Goal: Task Accomplishment & Management: Manage account settings

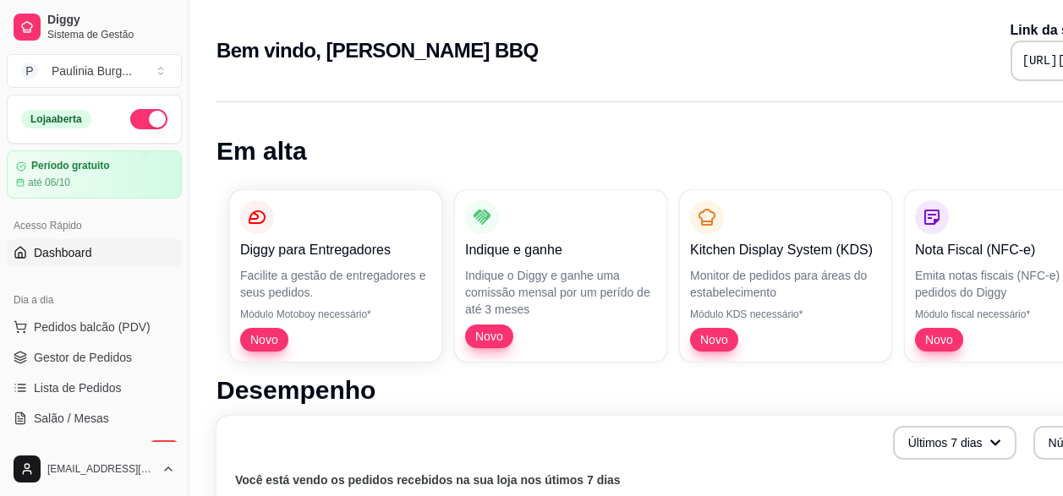
scroll to position [85, 0]
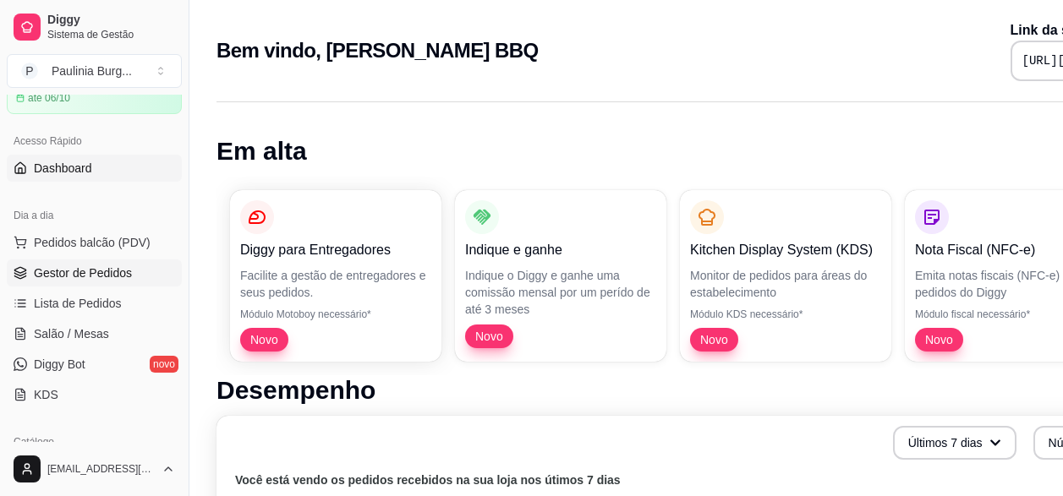
click at [121, 270] on span "Gestor de Pedidos" at bounding box center [83, 273] width 98 height 17
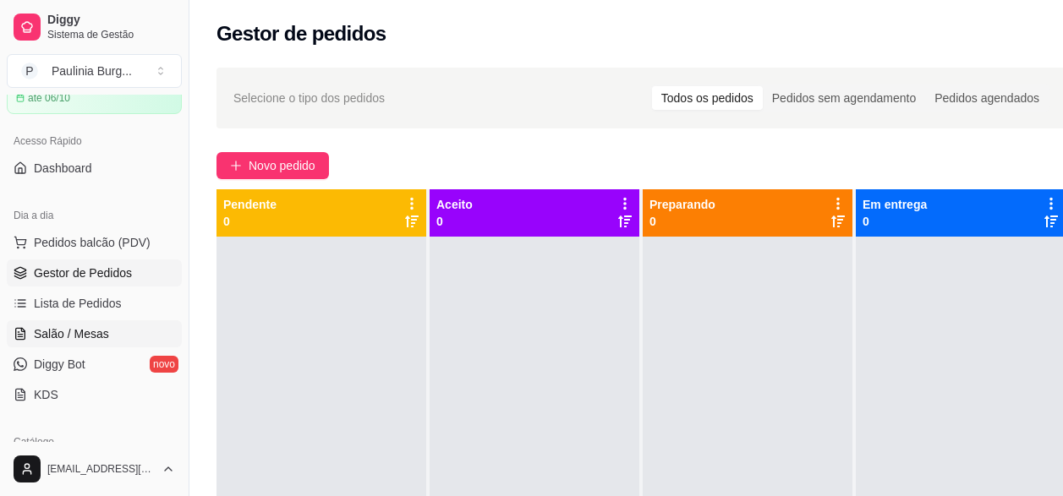
click at [51, 337] on span "Salão / Mesas" at bounding box center [71, 334] width 75 height 17
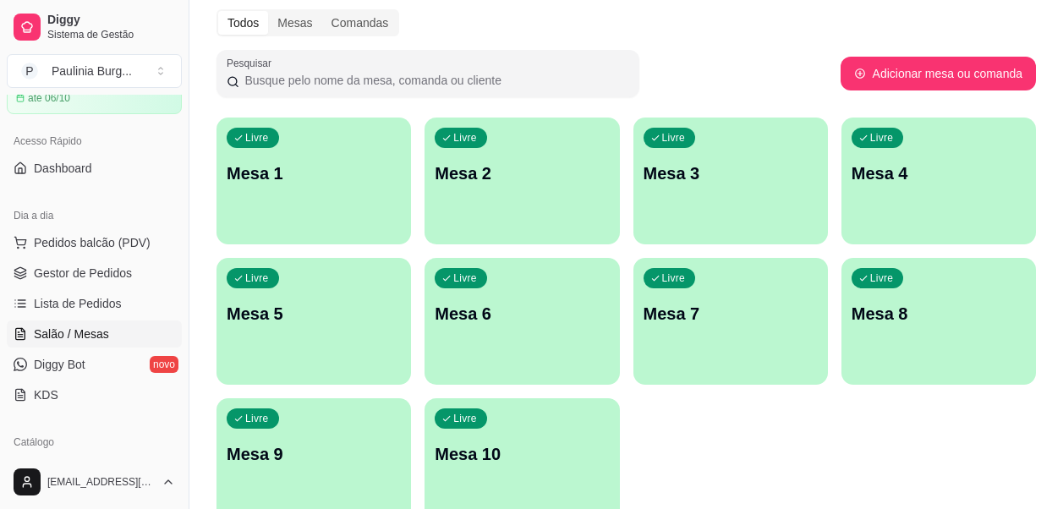
scroll to position [150, 0]
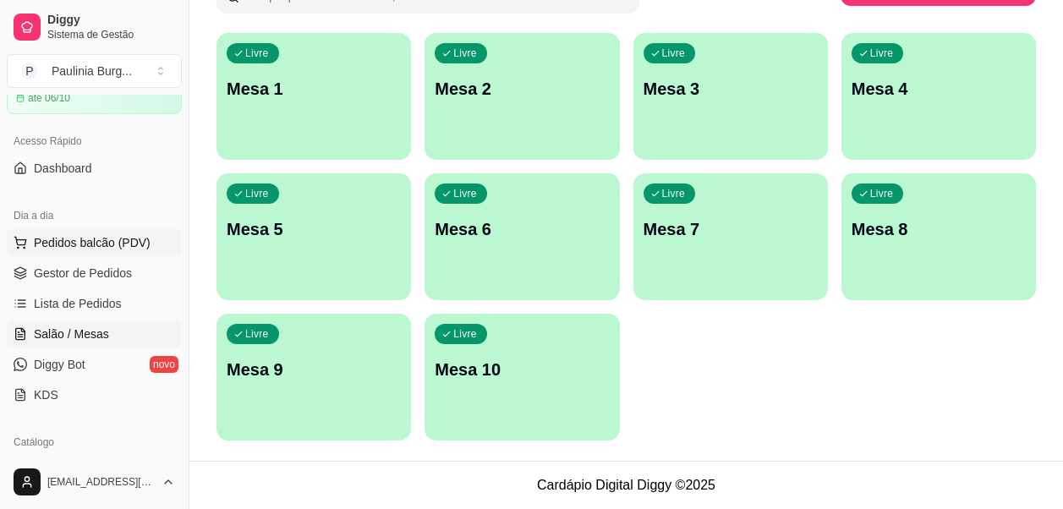
click at [108, 251] on button "Pedidos balcão (PDV)" at bounding box center [94, 242] width 175 height 27
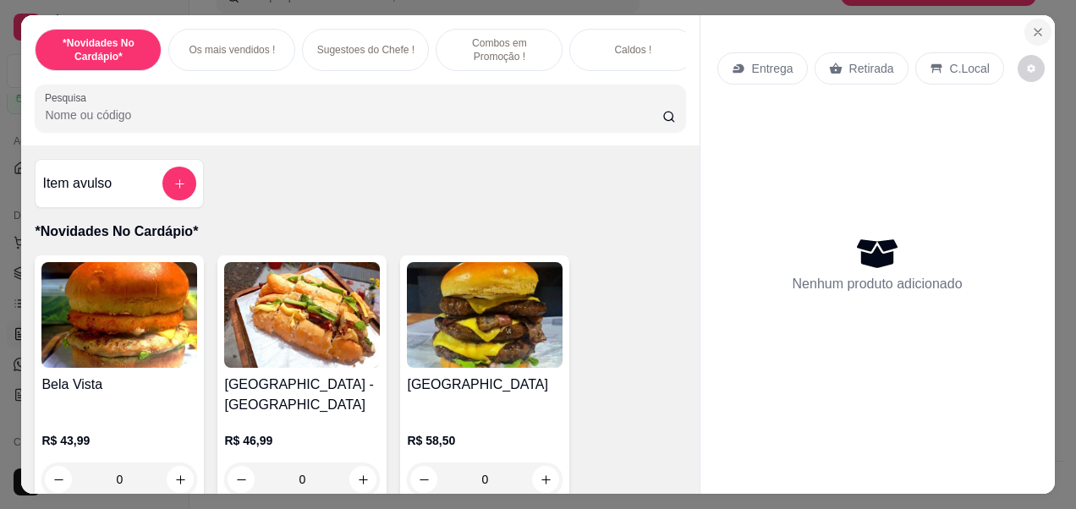
click at [1031, 25] on icon "Close" at bounding box center [1038, 32] width 14 height 14
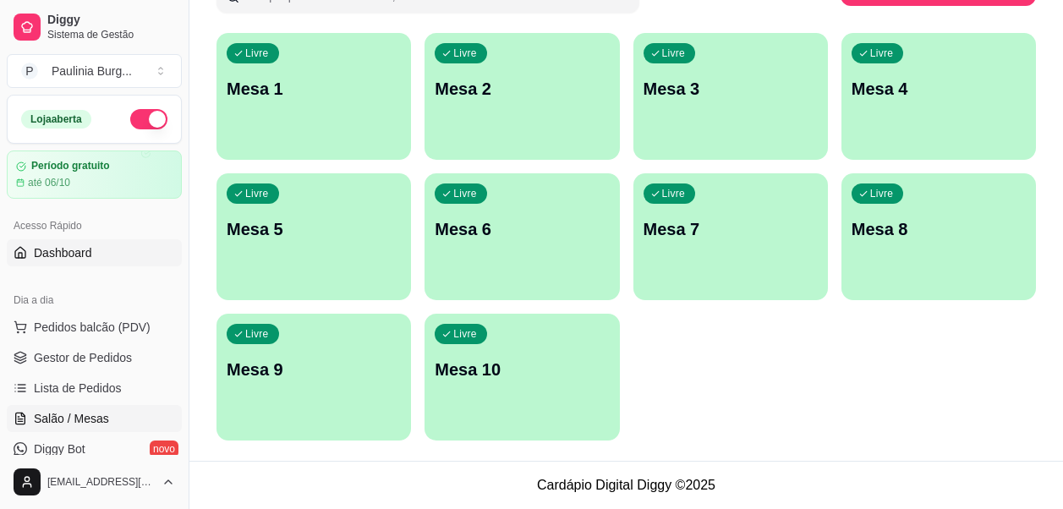
click at [90, 255] on span "Dashboard" at bounding box center [63, 252] width 58 height 17
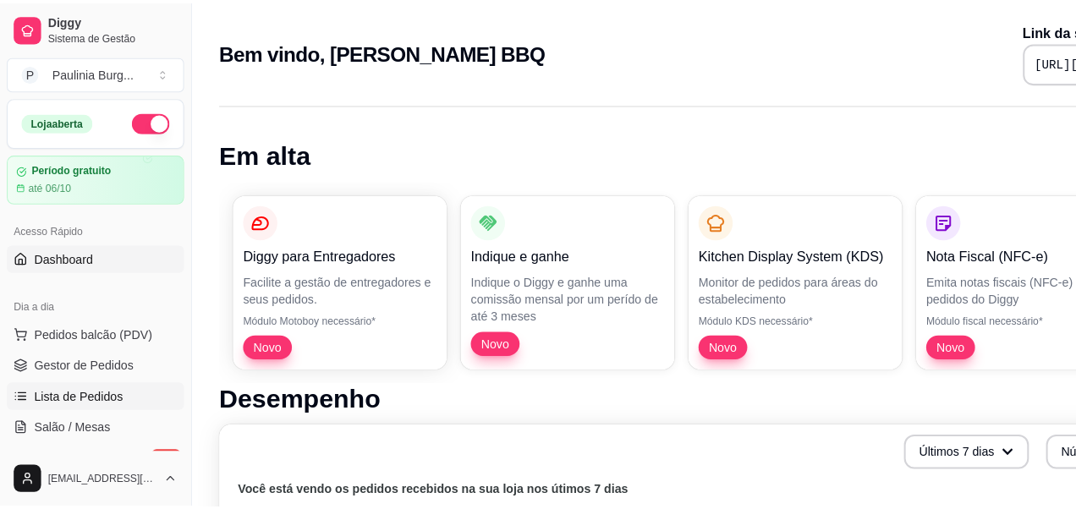
scroll to position [85, 0]
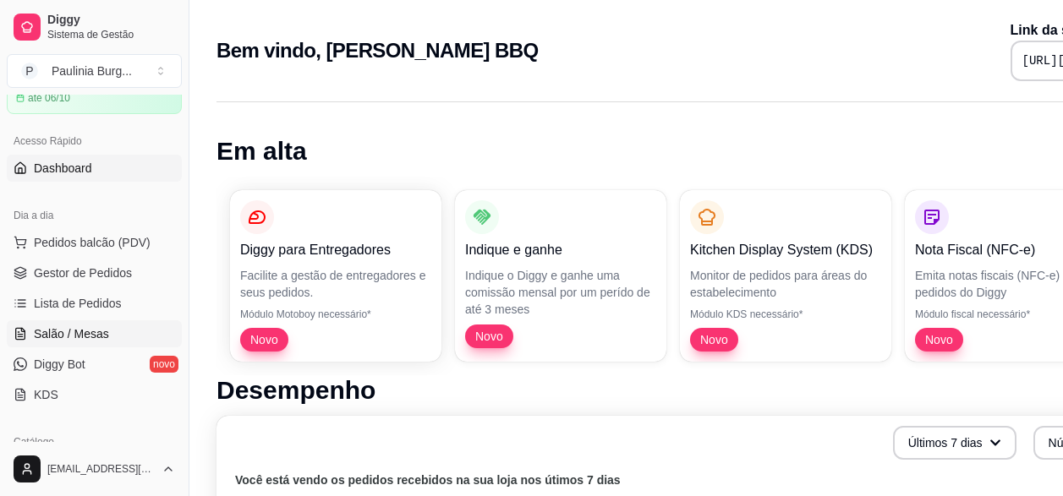
click at [91, 323] on link "Salão / Mesas" at bounding box center [94, 333] width 175 height 27
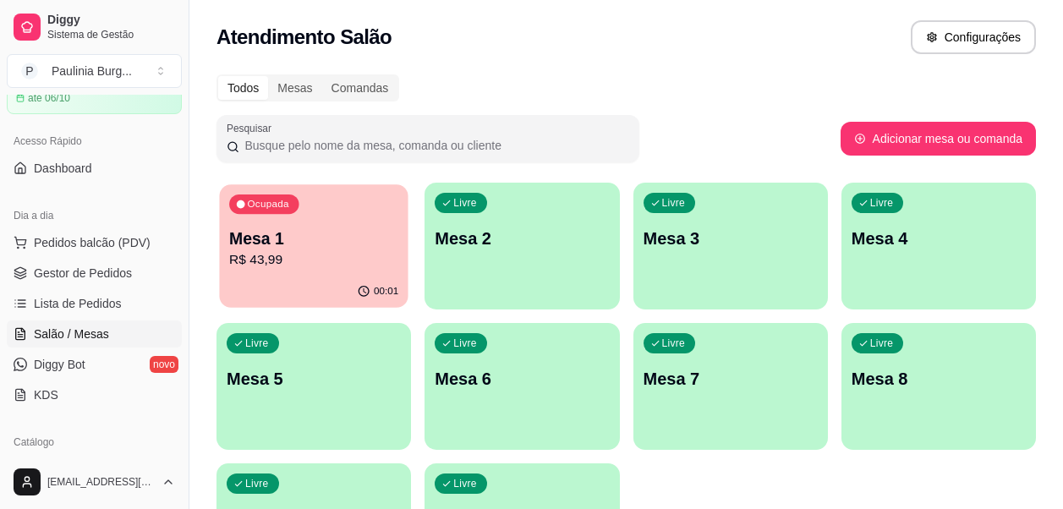
click at [334, 241] on p "Mesa 1" at bounding box center [313, 238] width 169 height 23
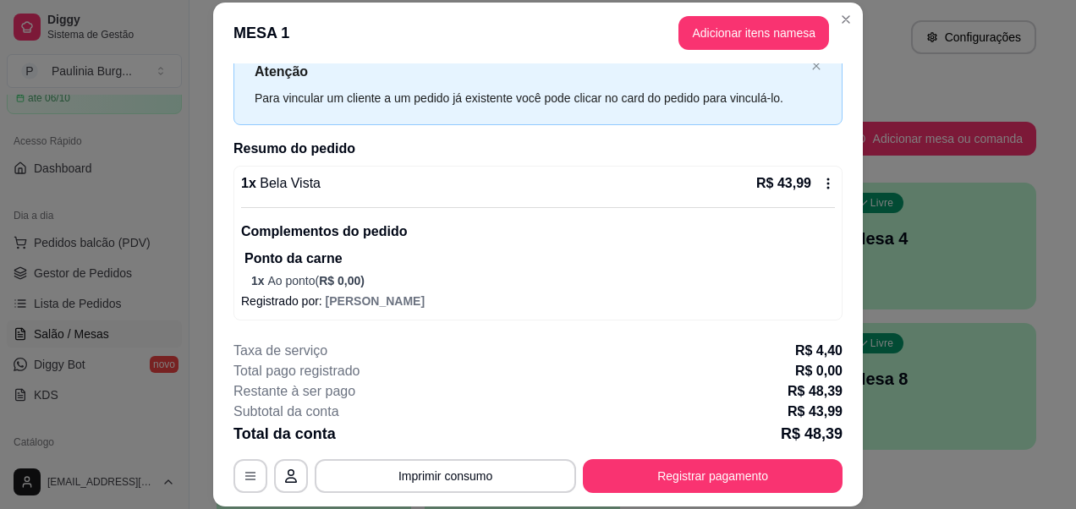
scroll to position [52, 0]
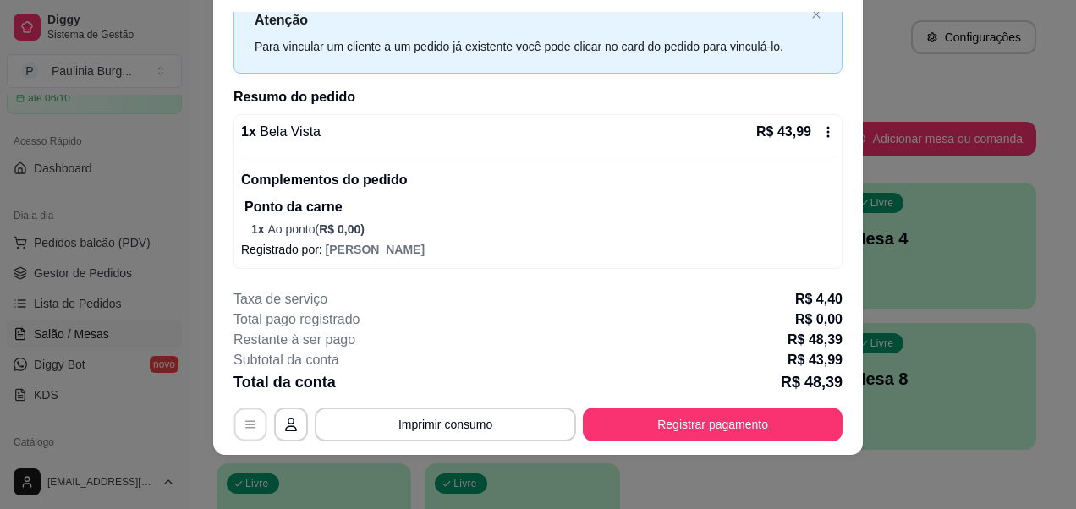
click at [255, 421] on button "button" at bounding box center [250, 424] width 33 height 33
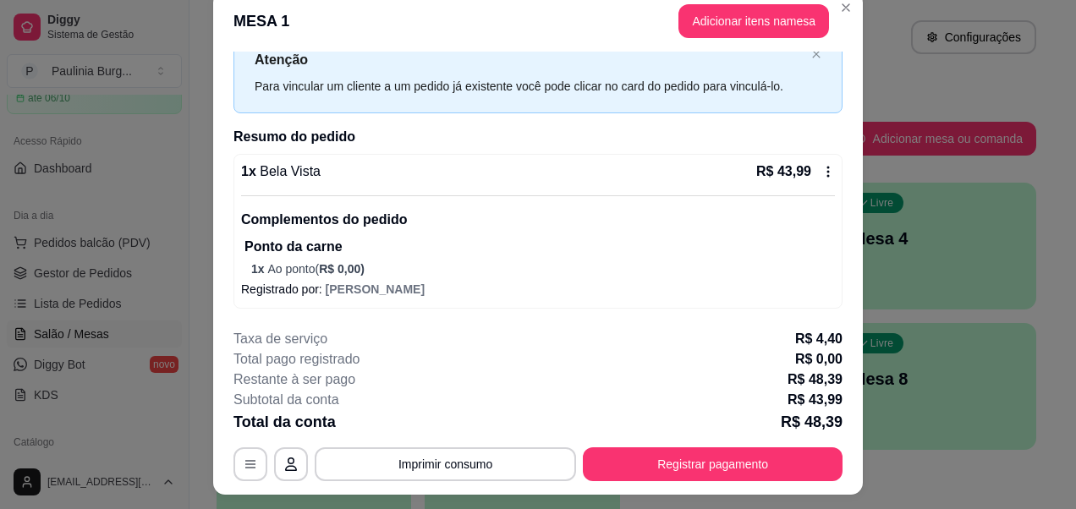
scroll to position [0, 0]
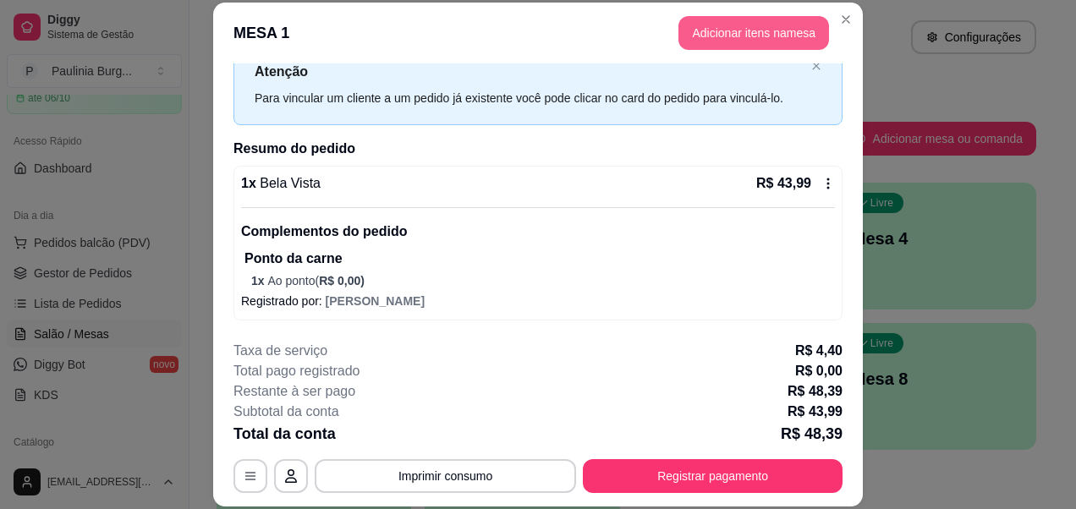
click at [775, 42] on button "Adicionar itens na mesa" at bounding box center [753, 33] width 151 height 34
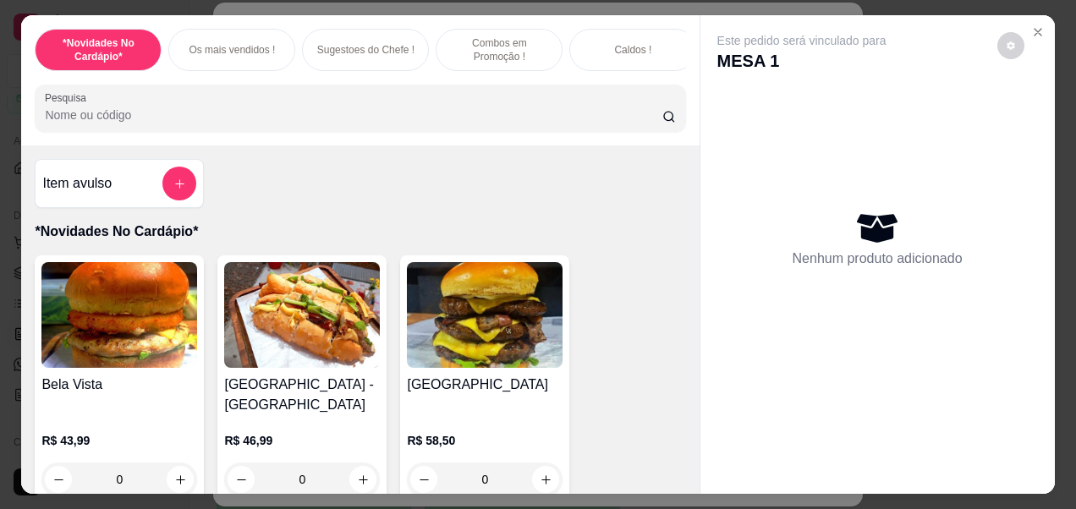
click at [258, 386] on h4 "[GEOGRAPHIC_DATA] - [GEOGRAPHIC_DATA]" at bounding box center [302, 395] width 156 height 41
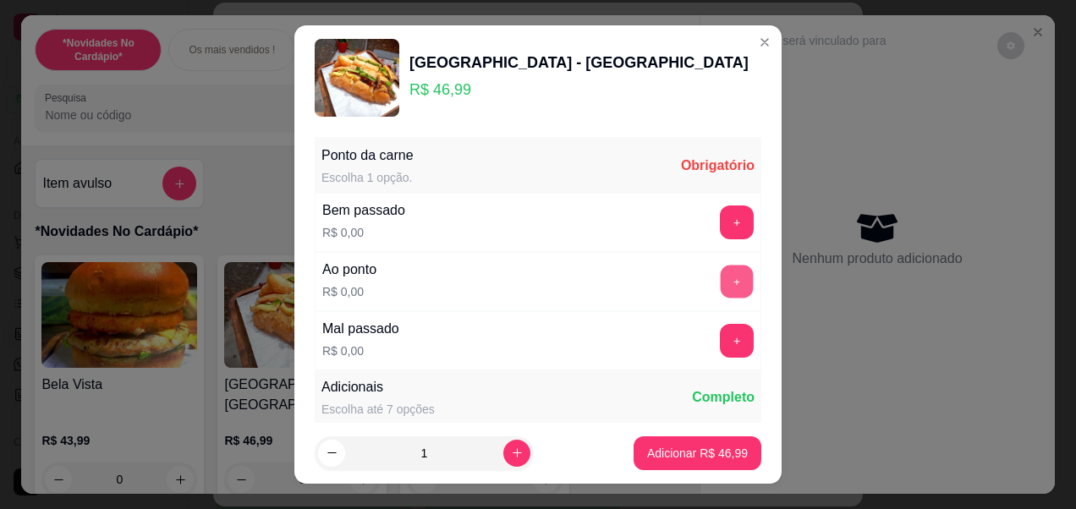
click at [720, 283] on button "+" at bounding box center [736, 282] width 33 height 33
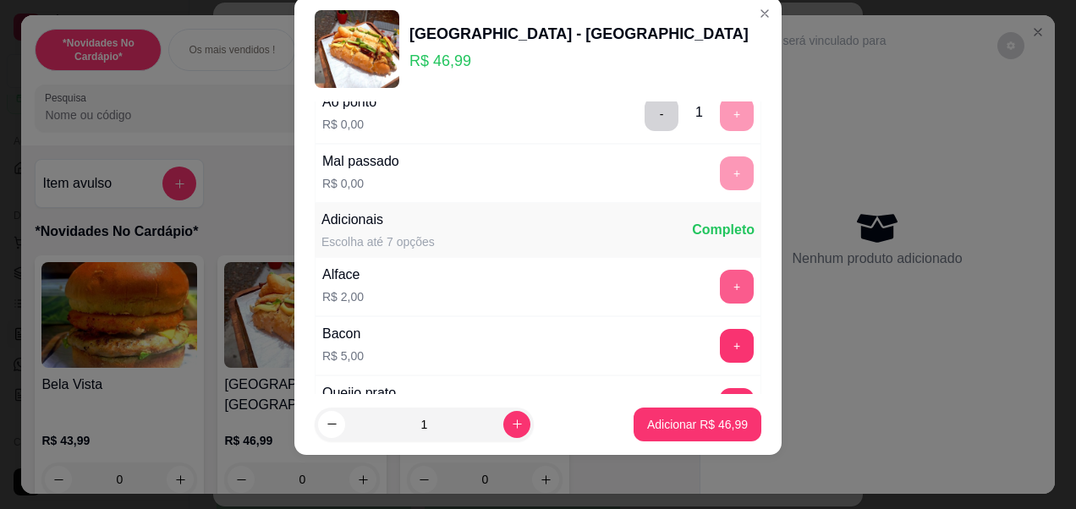
scroll to position [240, 0]
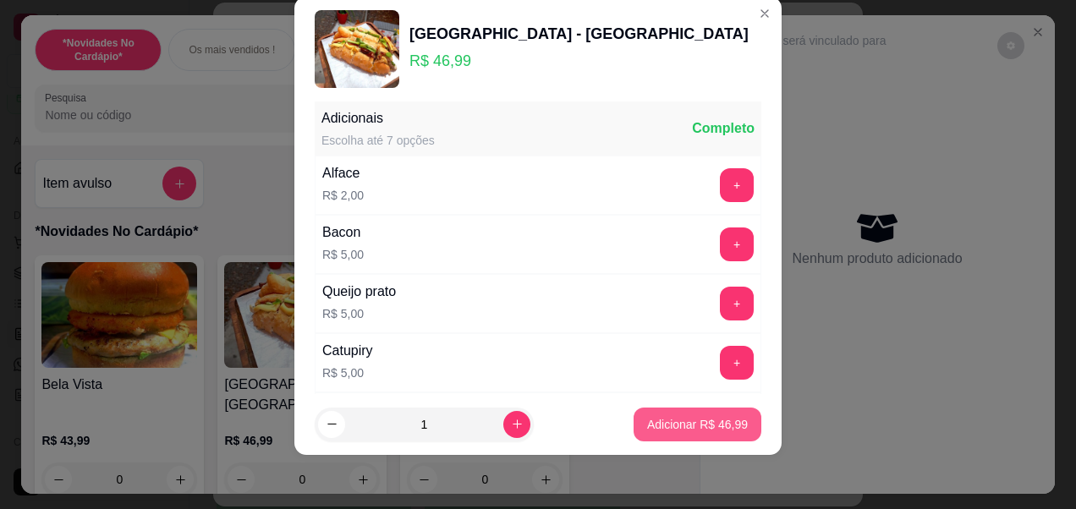
click at [682, 430] on p "Adicionar R$ 46,99" at bounding box center [697, 424] width 101 height 17
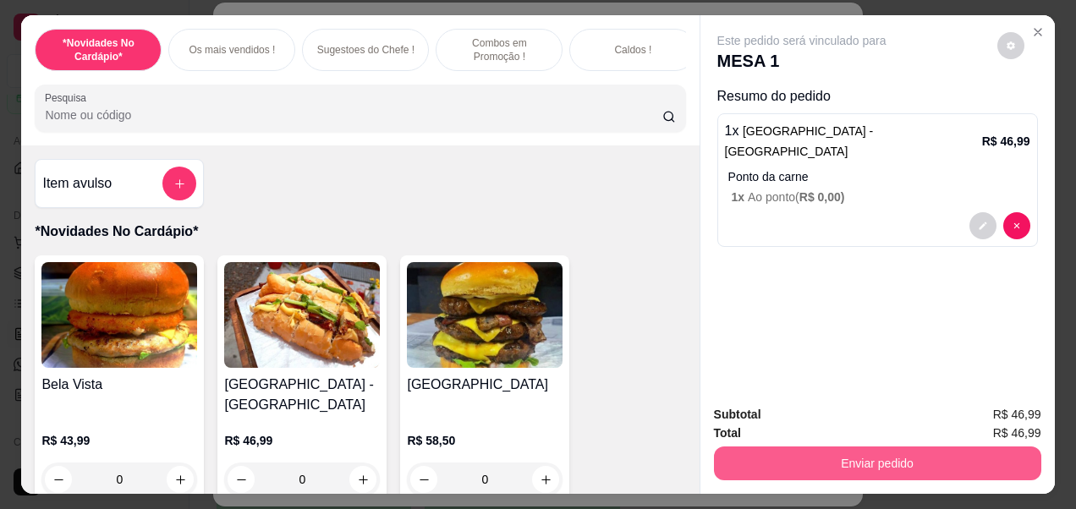
click at [901, 450] on button "Enviar pedido" at bounding box center [877, 463] width 327 height 34
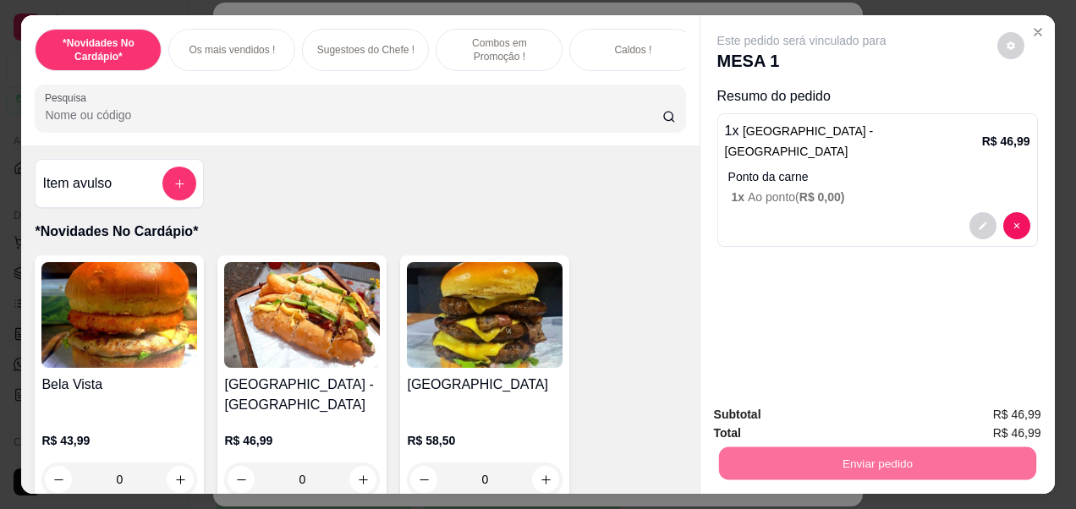
click at [891, 419] on button "Não registrar e enviar pedido" at bounding box center [821, 414] width 171 height 31
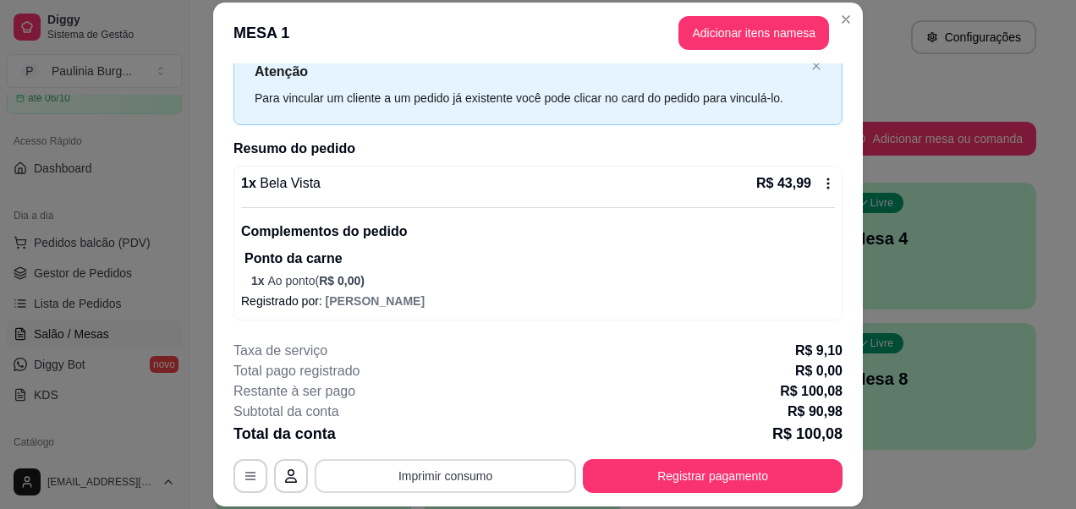
click at [474, 476] on button "Imprimir consumo" at bounding box center [445, 476] width 261 height 34
click at [590, 419] on div "Subtotal da conta R$ 90,98" at bounding box center [537, 412] width 609 height 20
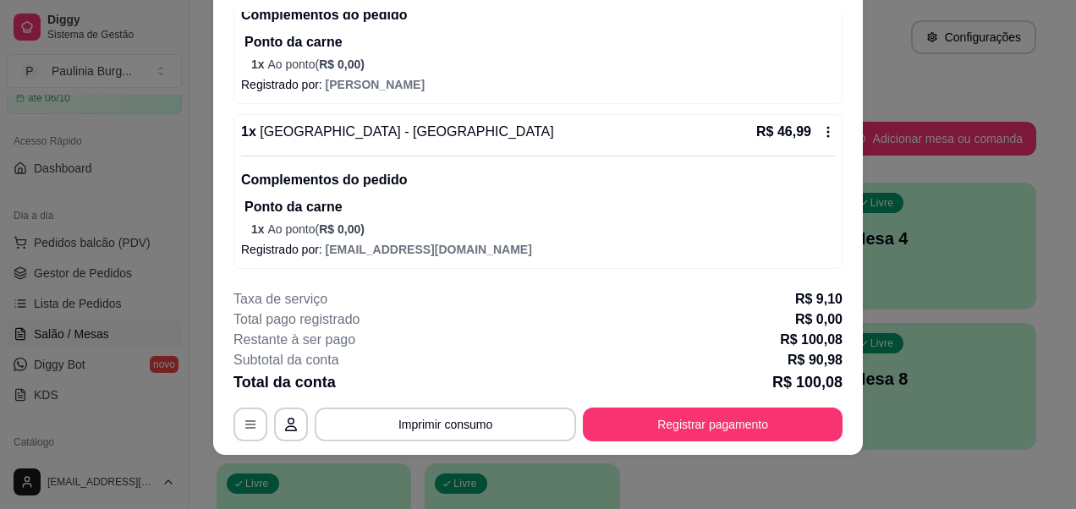
scroll to position [0, 0]
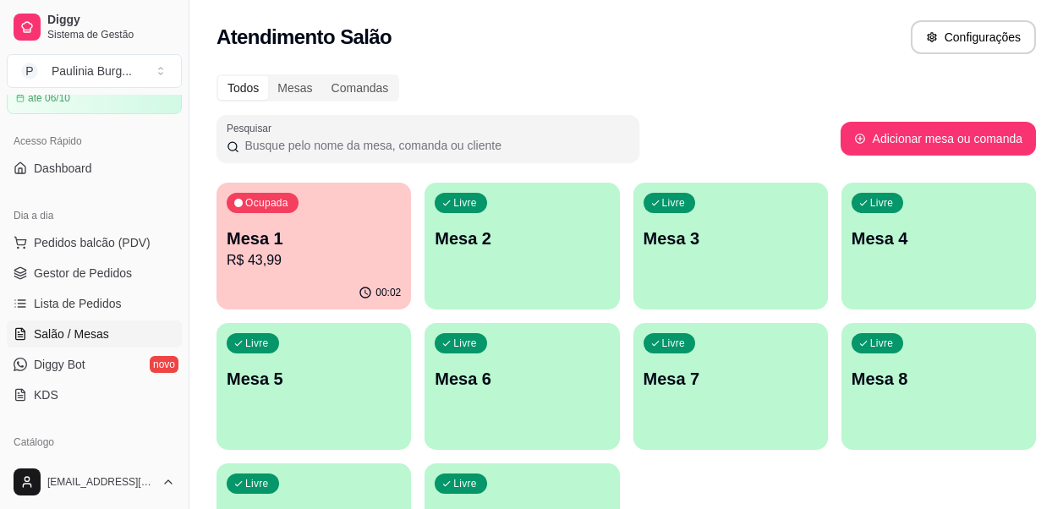
click at [346, 245] on p "Mesa 1" at bounding box center [314, 239] width 174 height 24
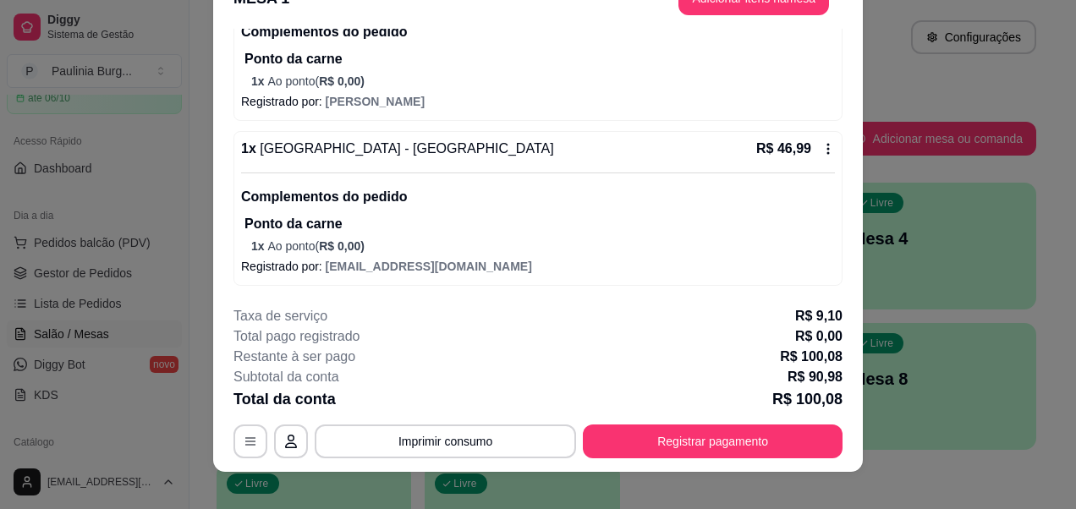
scroll to position [52, 0]
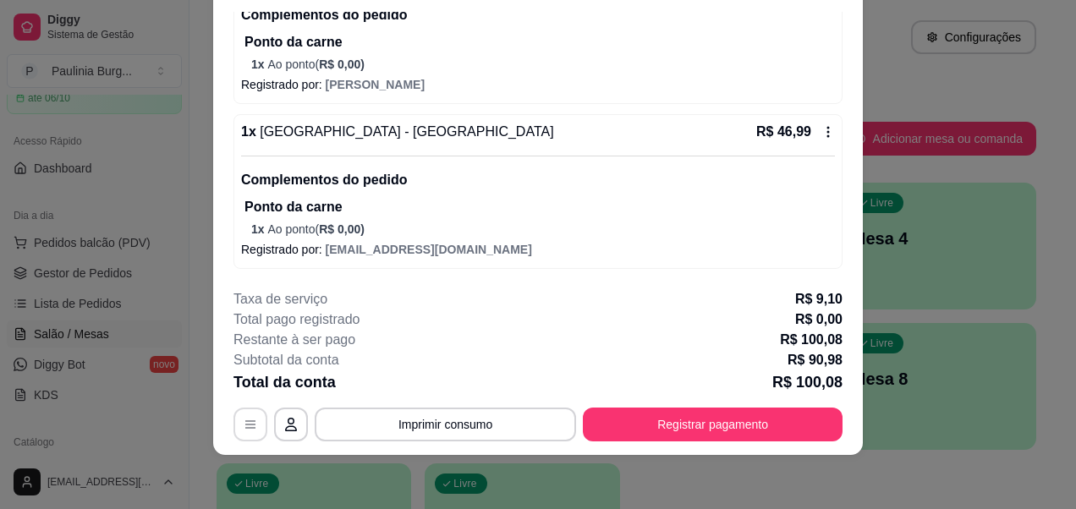
click at [243, 417] on button "button" at bounding box center [250, 425] width 34 height 34
click at [495, 412] on button "Imprimir consumo" at bounding box center [446, 424] width 254 height 33
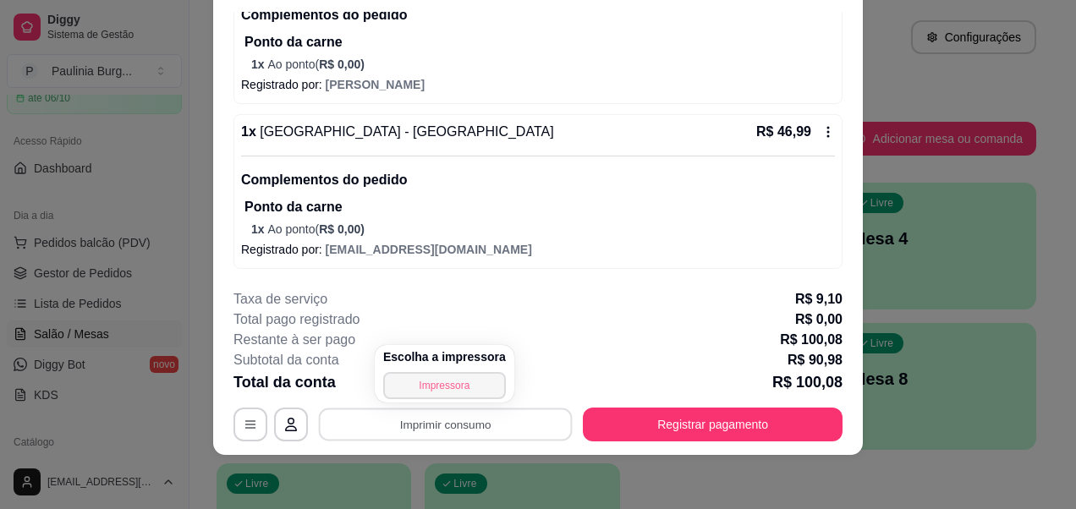
click at [458, 383] on button "Impressora" at bounding box center [444, 385] width 123 height 27
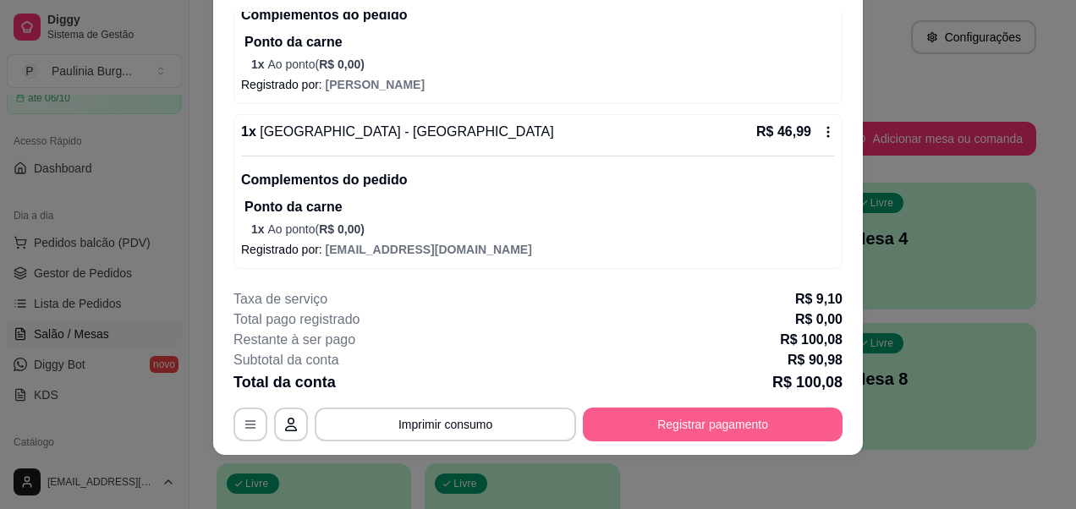
click at [654, 418] on button "Registrar pagamento" at bounding box center [713, 425] width 260 height 34
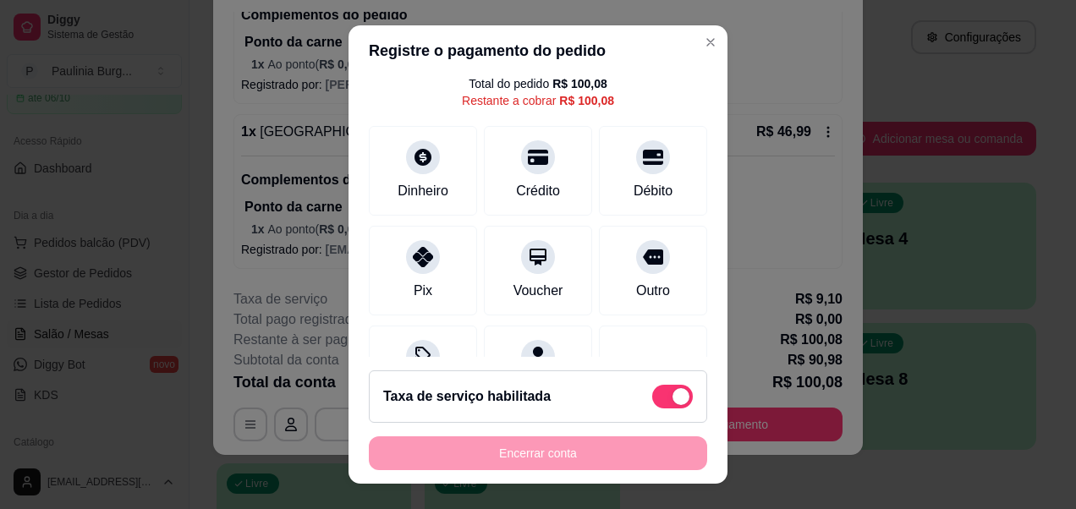
scroll to position [0, 0]
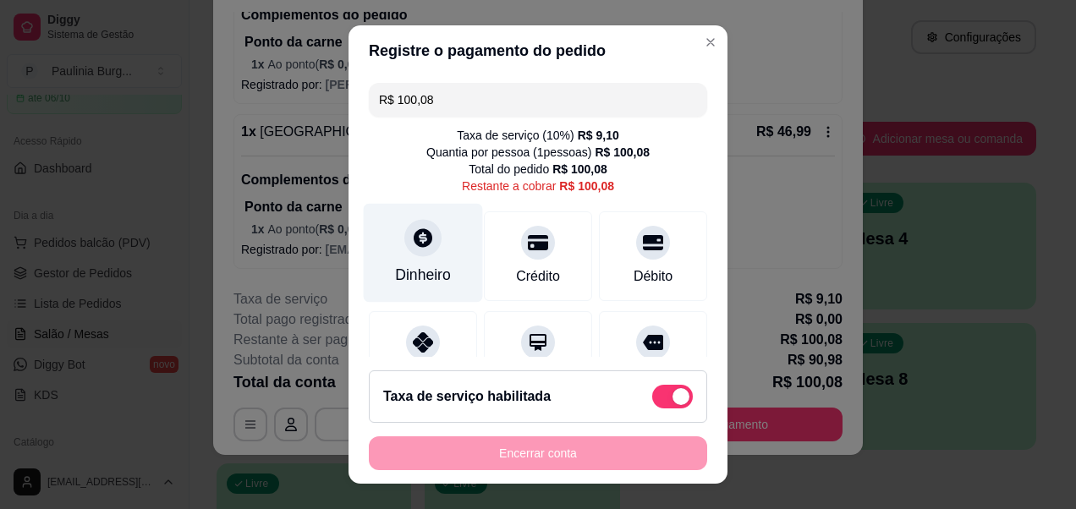
click at [426, 257] on div "Dinheiro" at bounding box center [423, 253] width 119 height 99
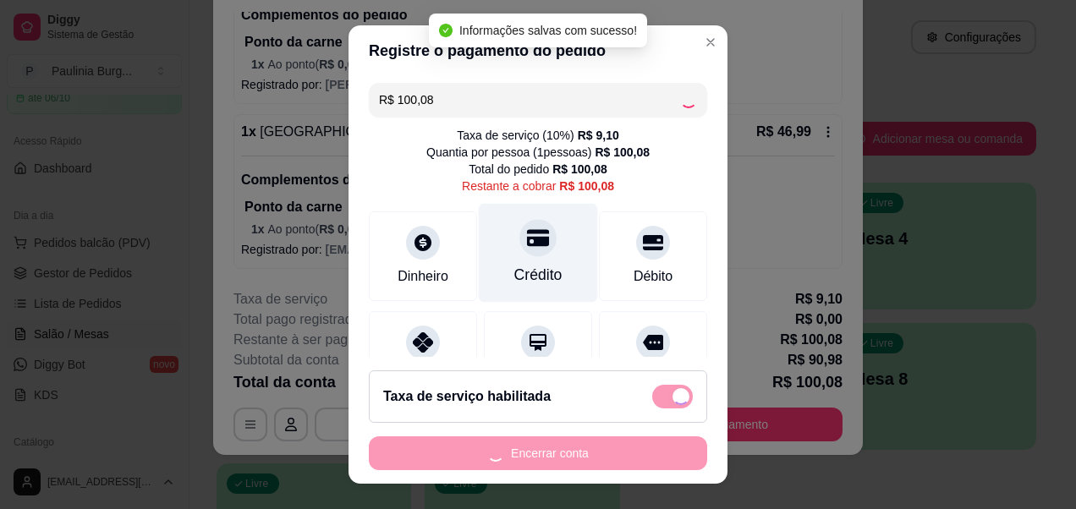
click at [527, 244] on icon at bounding box center [538, 238] width 22 height 17
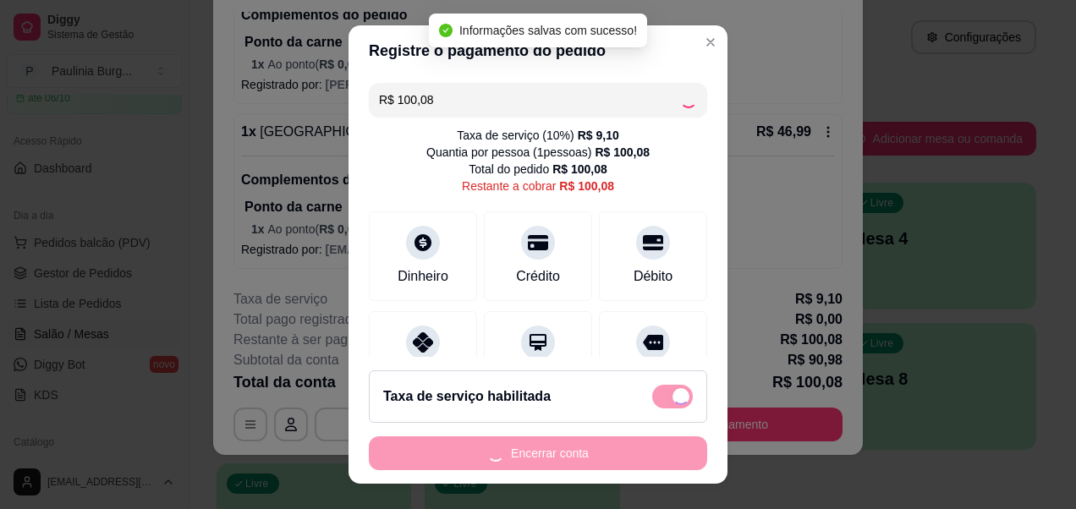
type input "R$ 0,00"
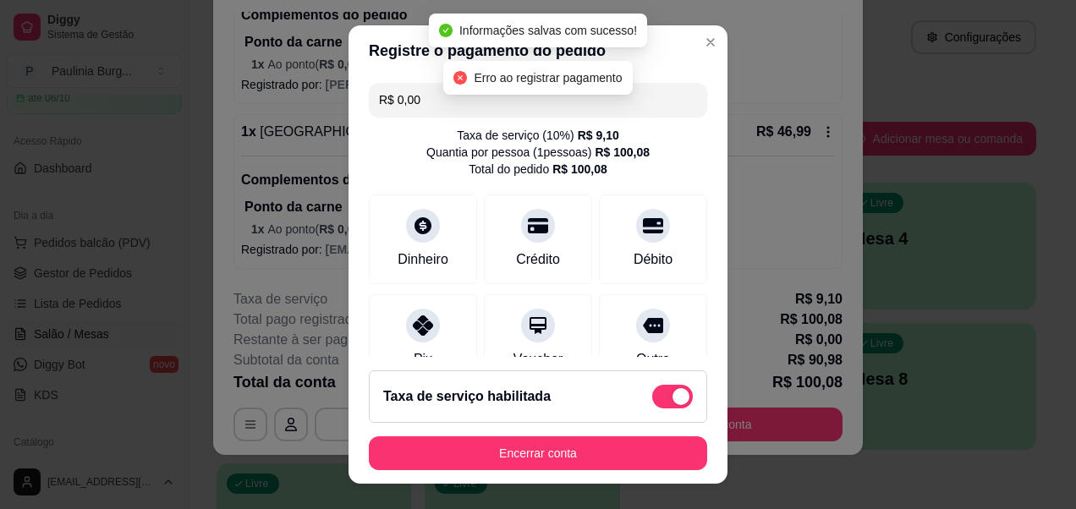
scroll to position [29, 0]
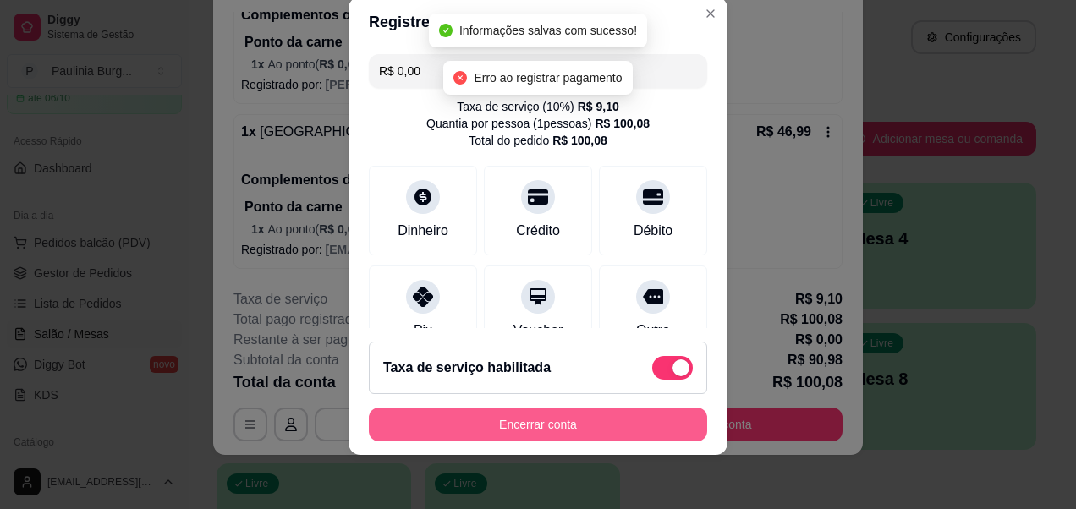
click at [540, 431] on button "Encerrar conta" at bounding box center [538, 425] width 338 height 34
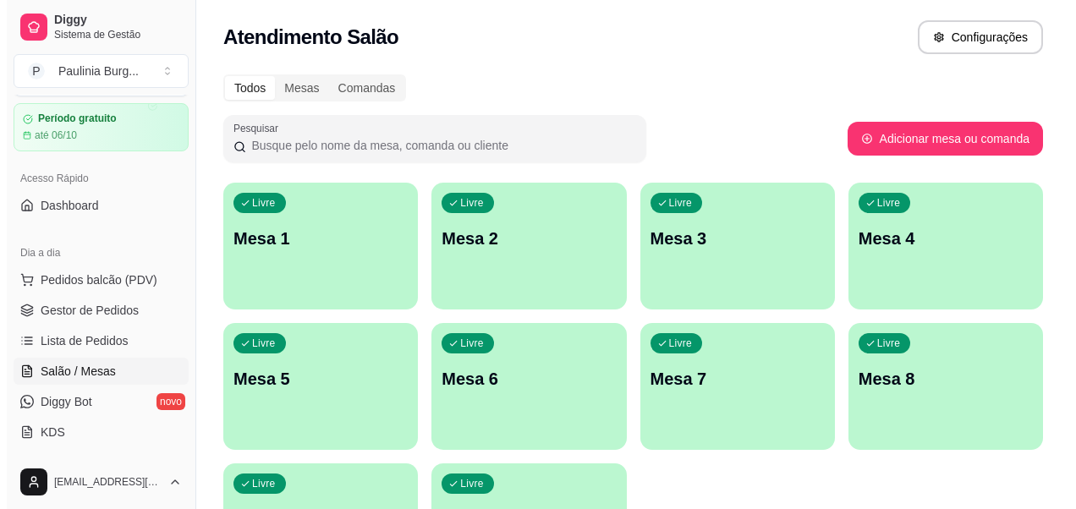
scroll to position [31, 0]
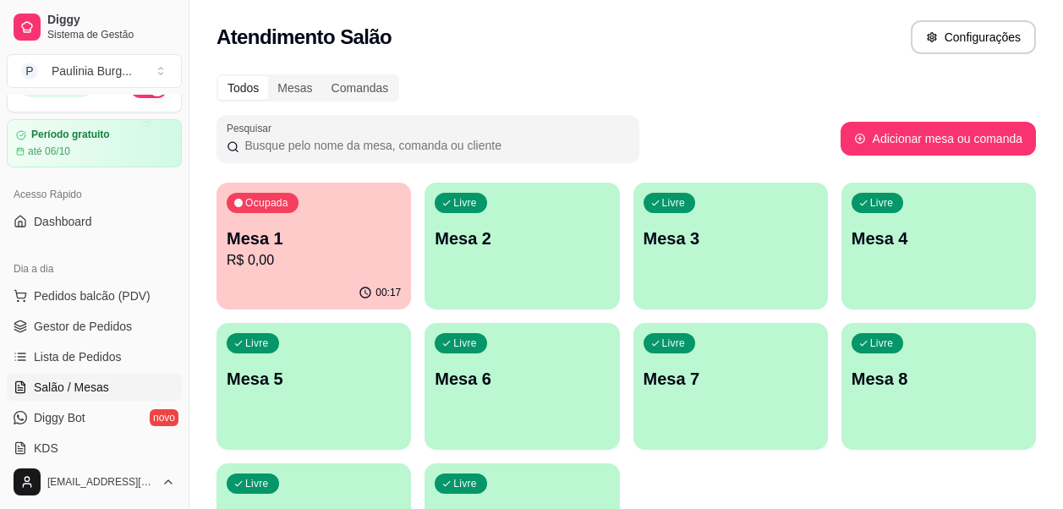
click at [298, 230] on p "Mesa 1" at bounding box center [314, 239] width 174 height 24
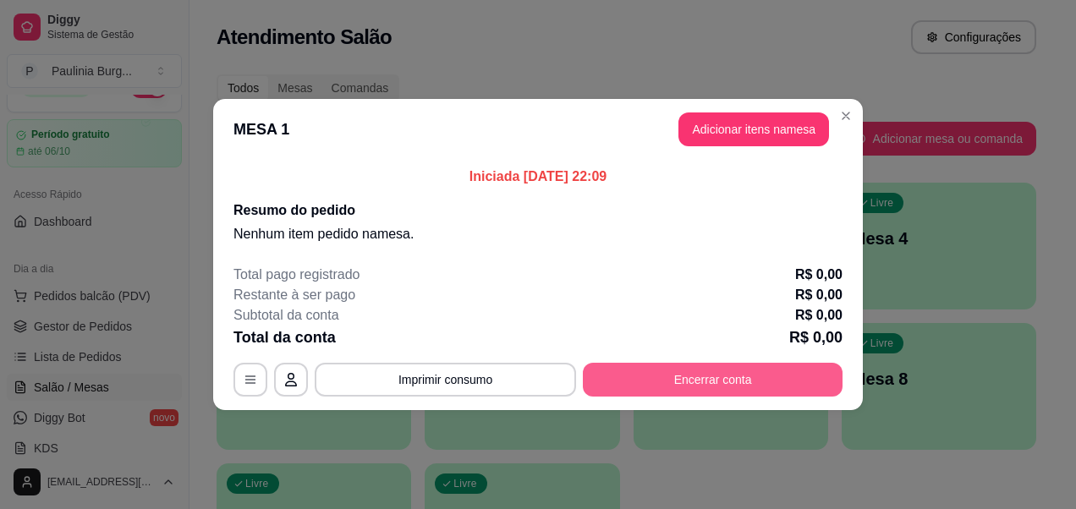
click at [650, 368] on button "Encerrar conta" at bounding box center [713, 380] width 260 height 34
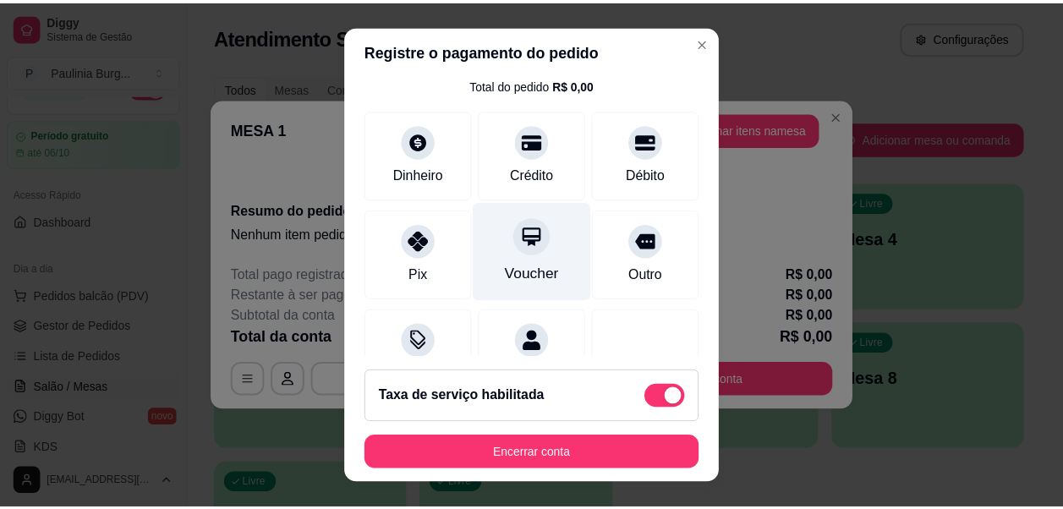
scroll to position [154, 0]
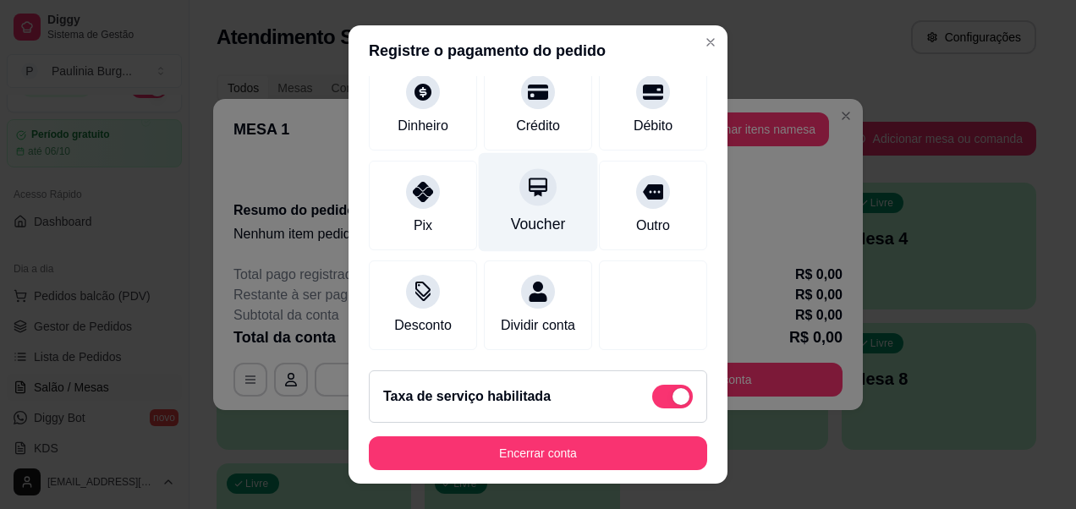
click at [519, 169] on div at bounding box center [537, 187] width 37 height 37
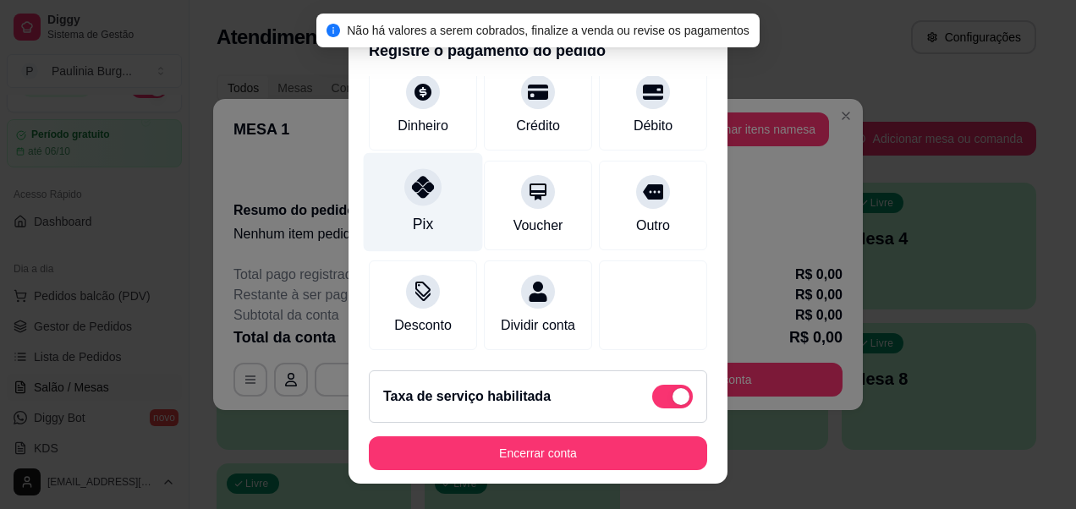
click at [412, 176] on icon at bounding box center [423, 187] width 22 height 22
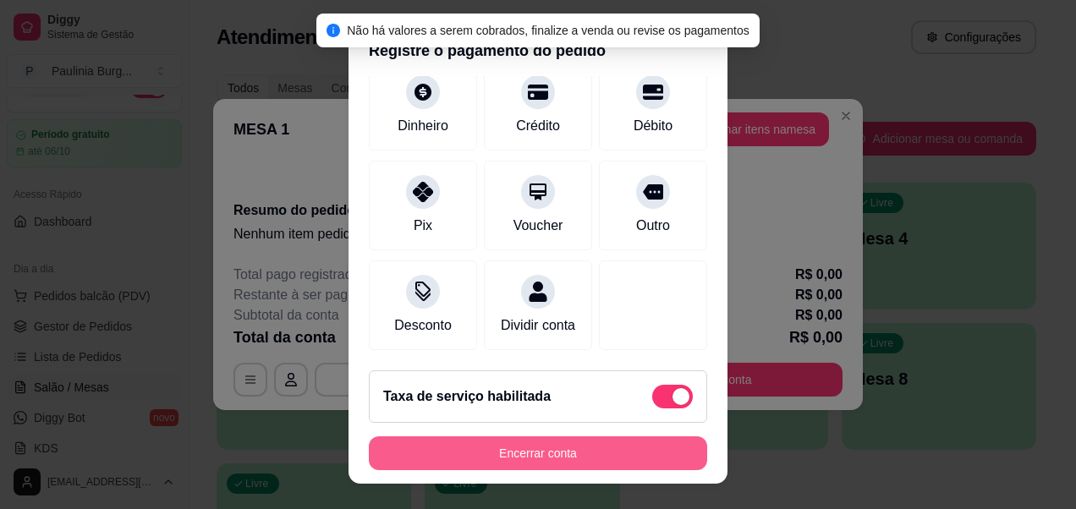
click at [524, 455] on button "Encerrar conta" at bounding box center [538, 453] width 338 height 34
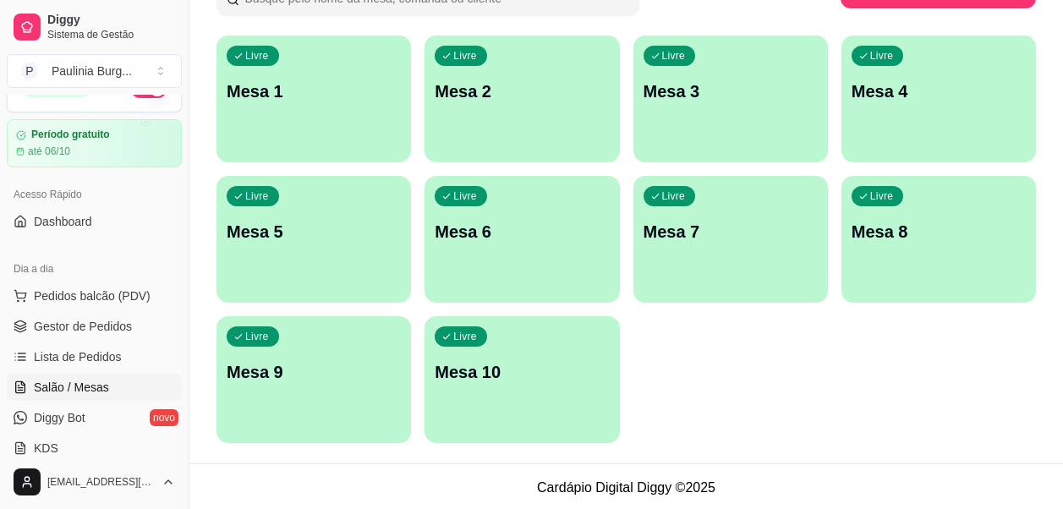
scroll to position [150, 0]
